Goal: Find specific page/section: Find specific page/section

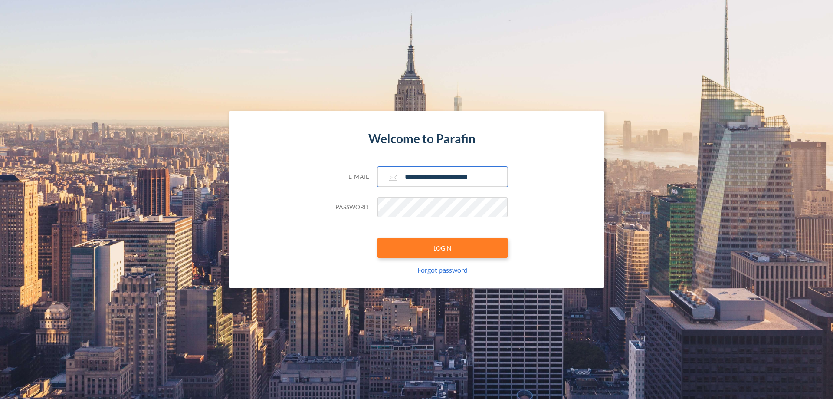
type input "**********"
click at [443, 248] on button "LOGIN" at bounding box center [443, 248] width 130 height 20
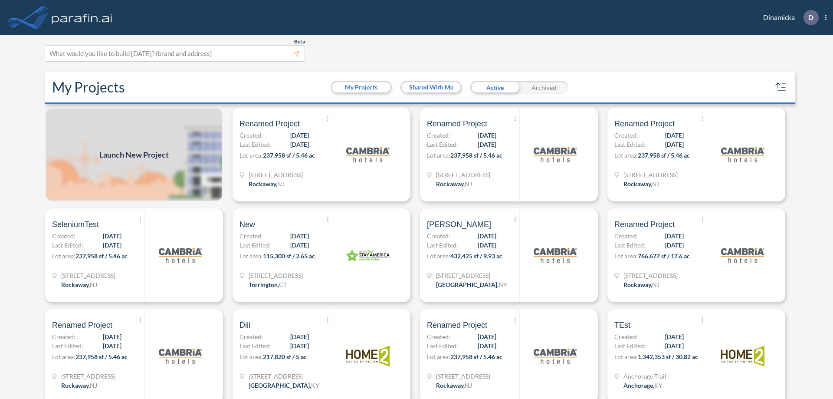
scroll to position [2, 0]
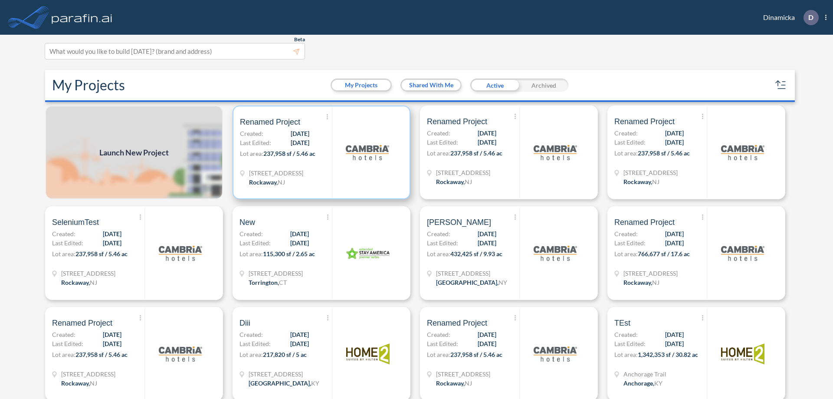
click at [320, 152] on p "Lot area: 237,958 sf / 5.46 ac" at bounding box center [286, 155] width 92 height 13
